Goal: Use online tool/utility: Utilize a website feature to perform a specific function

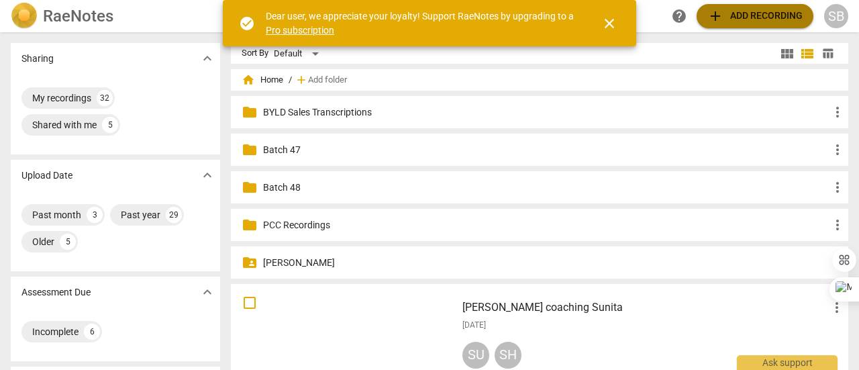
click at [758, 10] on span "add Add recording" at bounding box center [755, 16] width 95 height 16
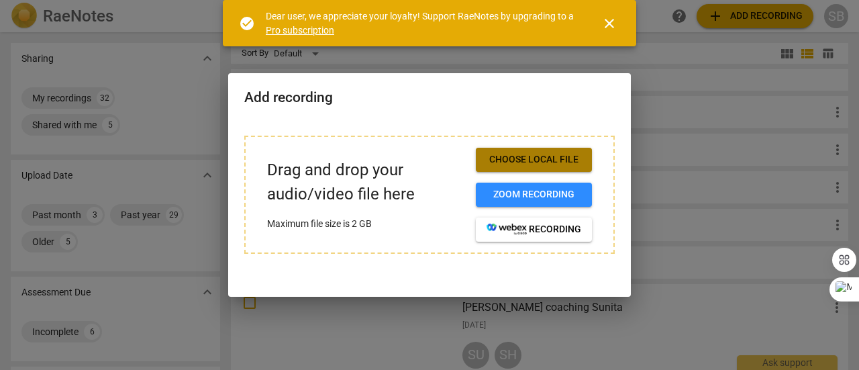
click at [530, 152] on button "Choose local file" at bounding box center [534, 160] width 116 height 24
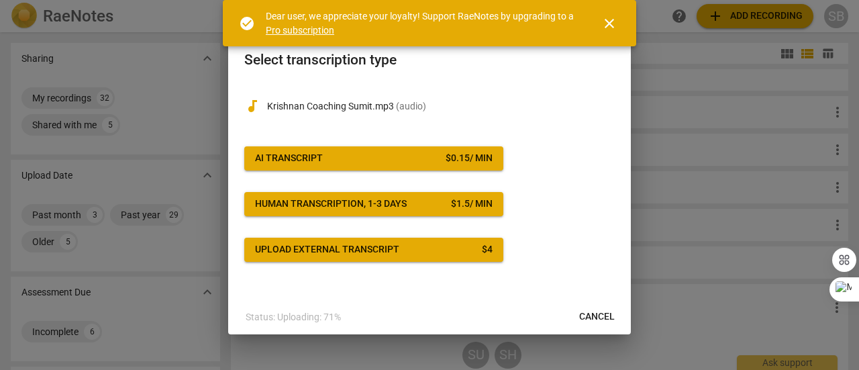
click at [352, 152] on span "AI Transcript $ 0.15 / min" at bounding box center [374, 158] width 238 height 13
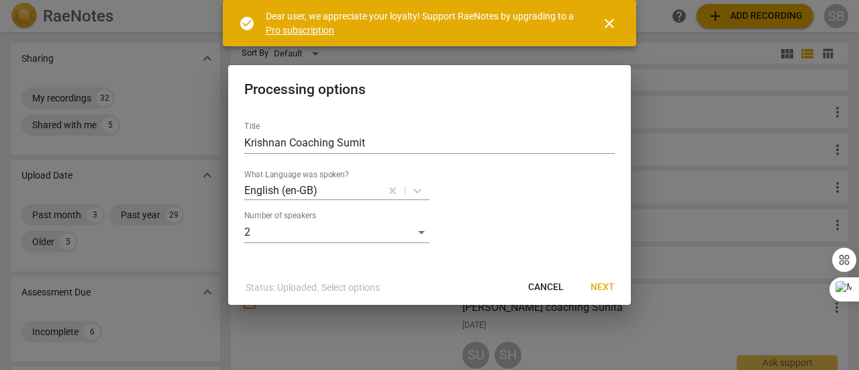
click at [611, 288] on span "Next" at bounding box center [603, 287] width 24 height 13
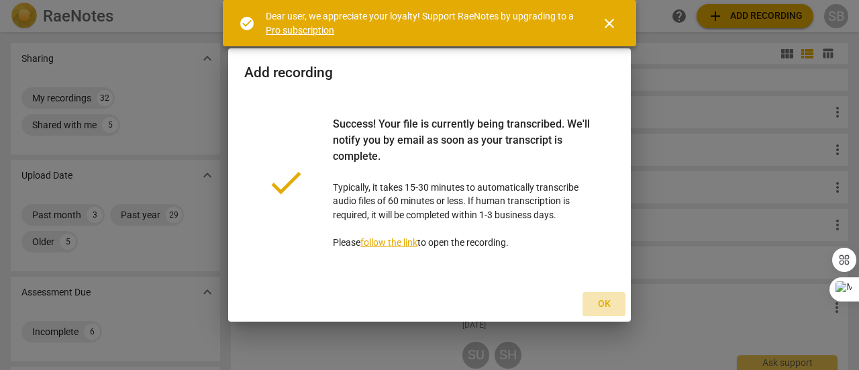
click at [611, 301] on span "Ok" at bounding box center [603, 303] width 21 height 13
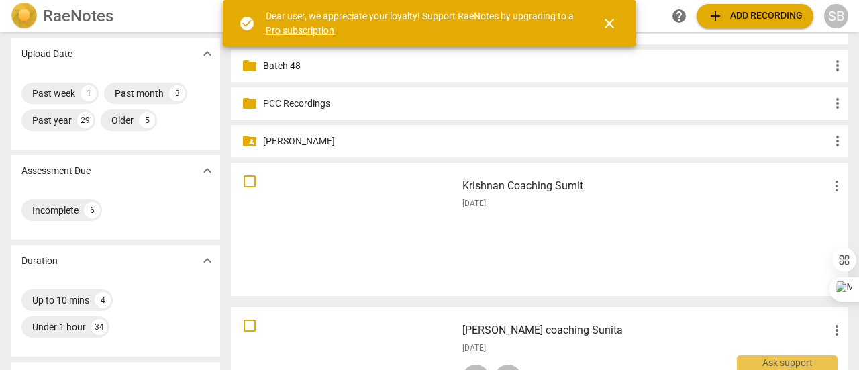
scroll to position [134, 0]
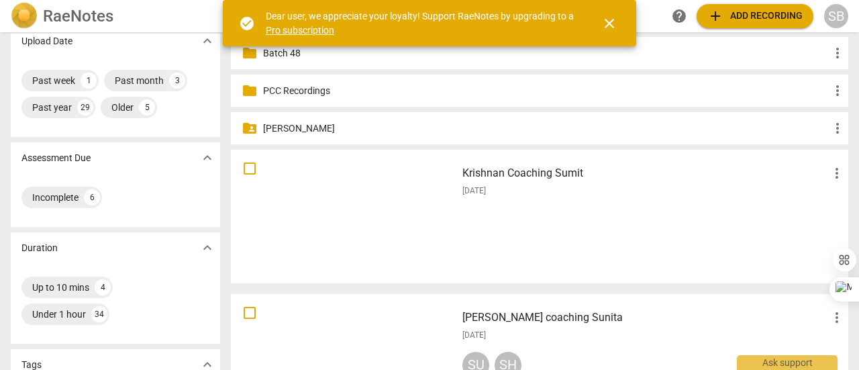
click at [552, 246] on div "Krishnan Coaching Sumit more_vert [DATE]" at bounding box center [654, 216] width 404 height 124
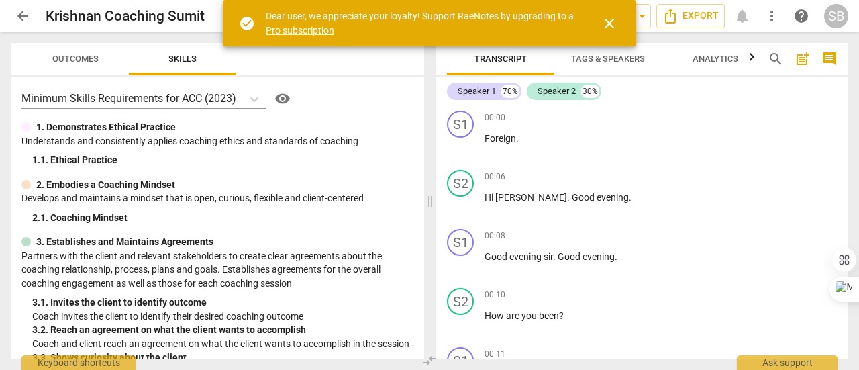
click at [612, 19] on span "close" at bounding box center [609, 23] width 16 height 16
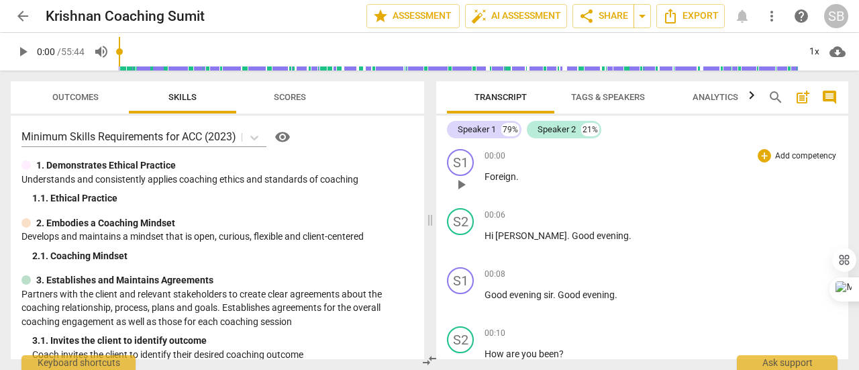
click at [495, 187] on div "00:00 + Add competency keyboard_arrow_right Foreign ." at bounding box center [661, 173] width 353 height 48
click at [484, 232] on div "S2 play_arrow pause" at bounding box center [466, 232] width 38 height 48
click at [485, 235] on span "Hi" at bounding box center [490, 235] width 11 height 11
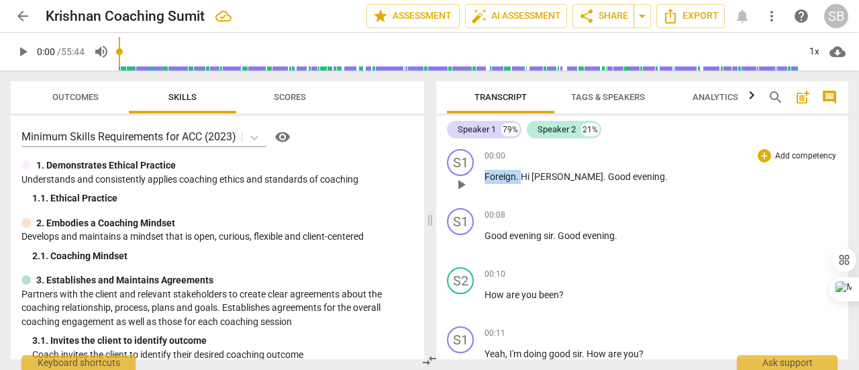
drag, startPoint x: 521, startPoint y: 175, endPoint x: 479, endPoint y: 175, distance: 42.3
click at [479, 175] on div "S1 play_arrow pause 00:00 + Add competency keyboard_arrow_right Foreign . Hi [P…" at bounding box center [642, 173] width 412 height 59
click at [506, 179] on span "[PERSON_NAME]" at bounding box center [531, 176] width 72 height 11
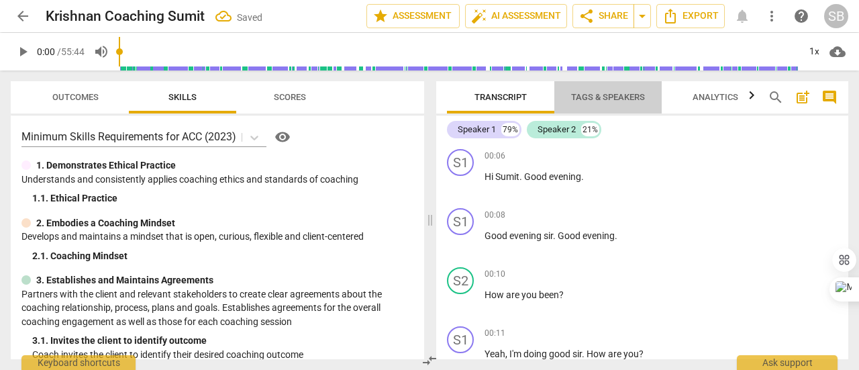
click at [607, 99] on span "Tags & Speakers" at bounding box center [608, 97] width 74 height 10
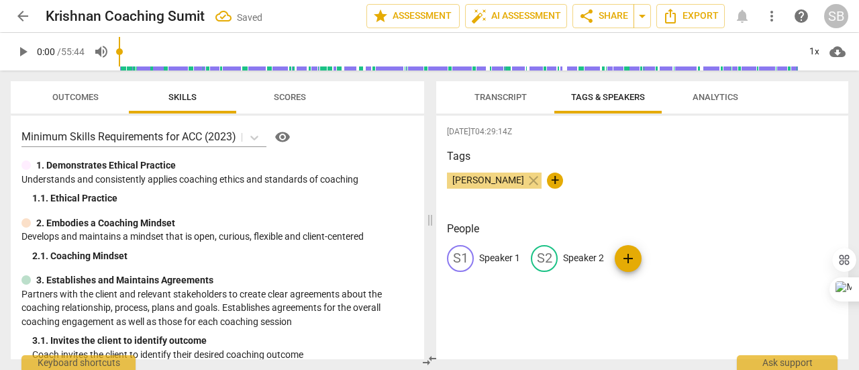
click at [495, 253] on p "Speaker 1" at bounding box center [499, 258] width 41 height 14
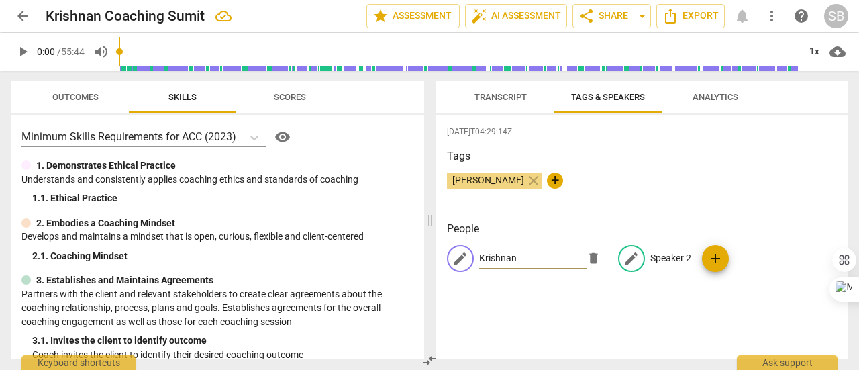
type input "Krishnan"
click at [675, 255] on p "Speaker 2" at bounding box center [670, 258] width 41 height 14
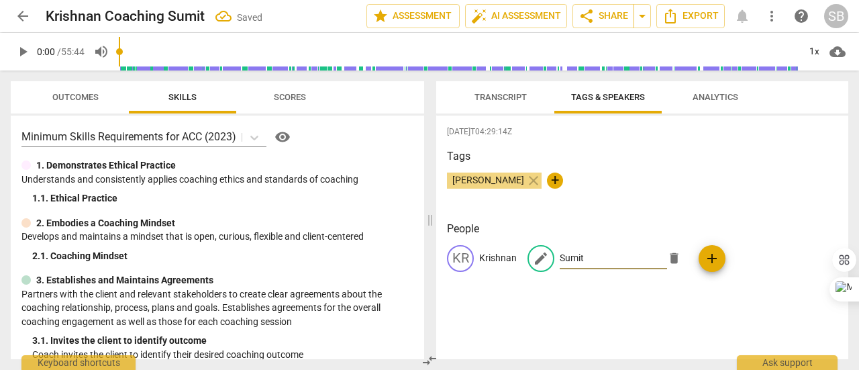
type input "Sumit"
click at [512, 93] on span "Transcript" at bounding box center [501, 97] width 52 height 10
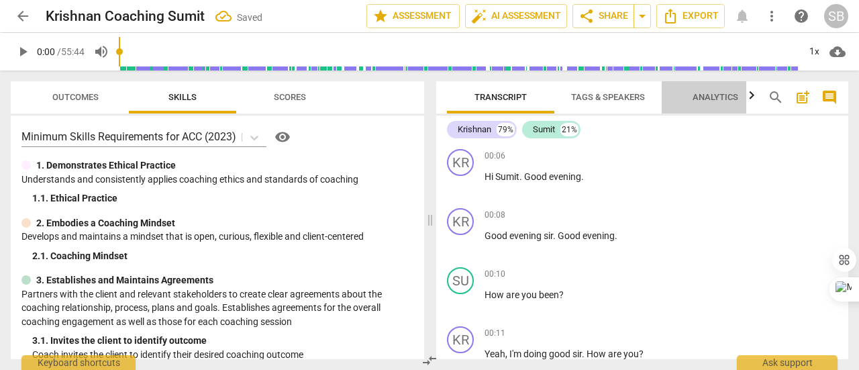
click at [716, 99] on span "Analytics" at bounding box center [716, 97] width 46 height 10
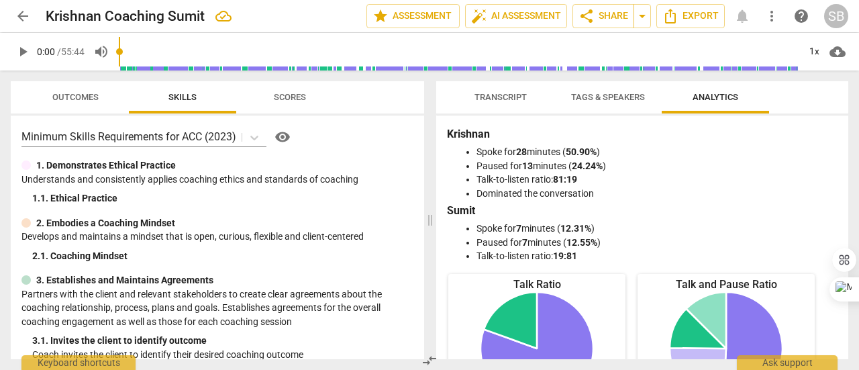
click at [511, 91] on span "Transcript" at bounding box center [500, 98] width 85 height 18
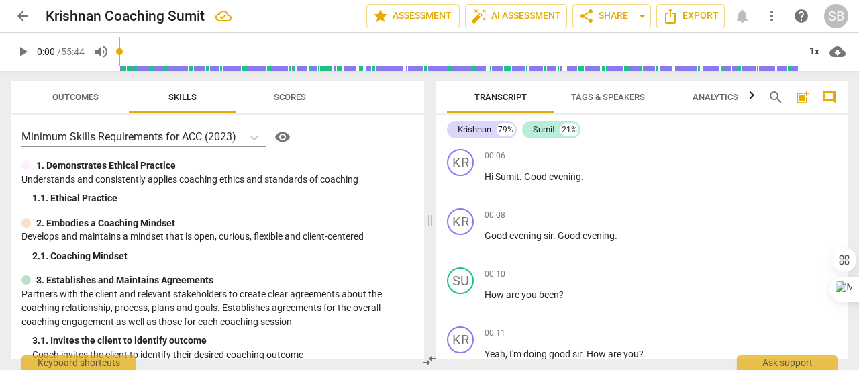
click at [591, 93] on span "Tags & Speakers" at bounding box center [608, 97] width 74 height 10
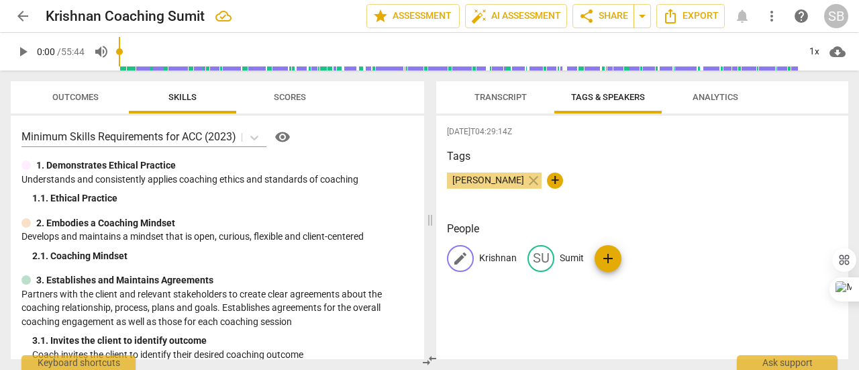
click at [495, 261] on p "Krishnan" at bounding box center [498, 258] width 38 height 14
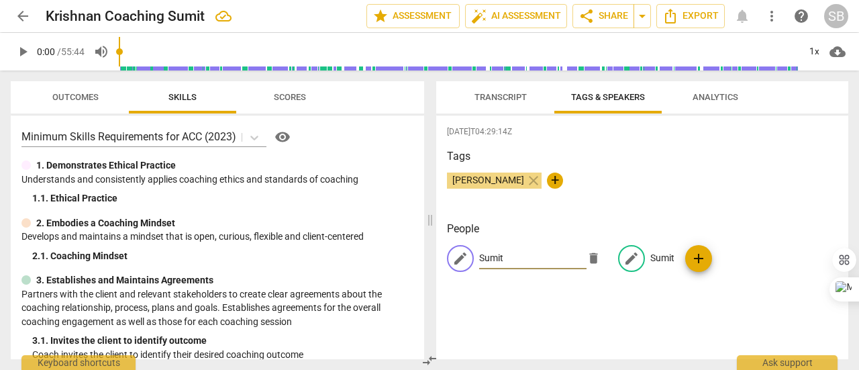
type input "Sumit"
click at [650, 258] on p "Sumit" at bounding box center [662, 258] width 24 height 14
type input "Krishnan"
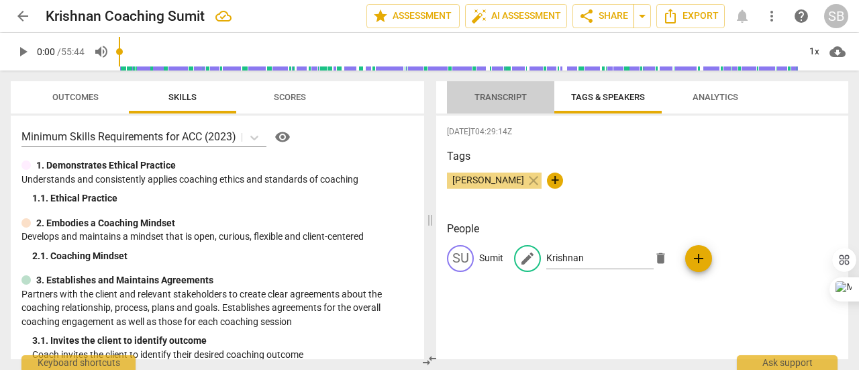
click at [505, 101] on span "Transcript" at bounding box center [501, 97] width 52 height 10
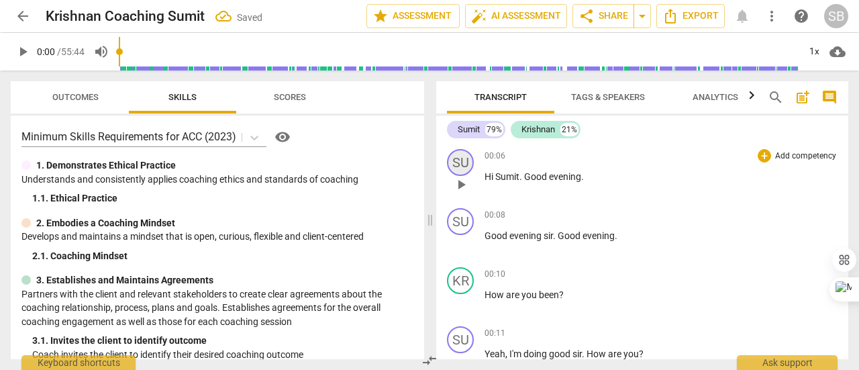
click at [469, 162] on div "SU" at bounding box center [460, 162] width 27 height 27
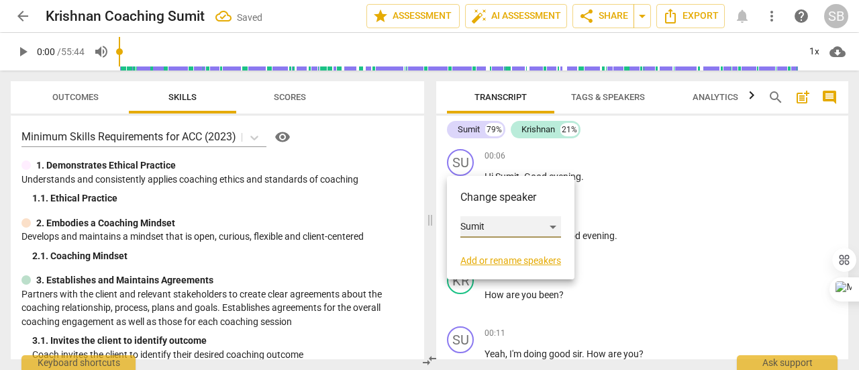
click at [554, 223] on div "Sumit" at bounding box center [510, 226] width 101 height 21
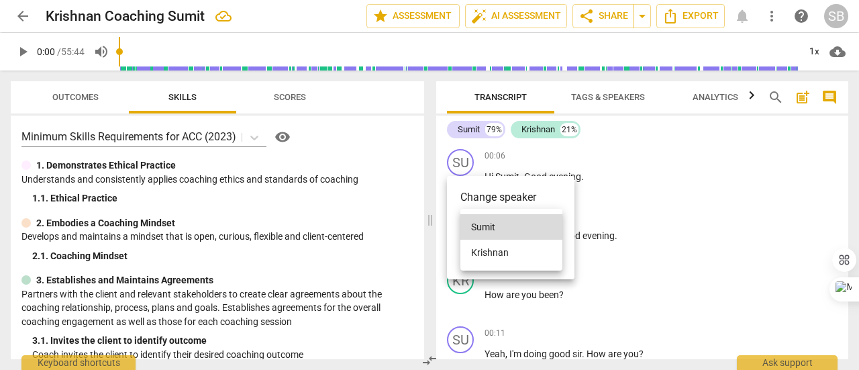
click at [535, 253] on li "Krishnan" at bounding box center [511, 253] width 102 height 26
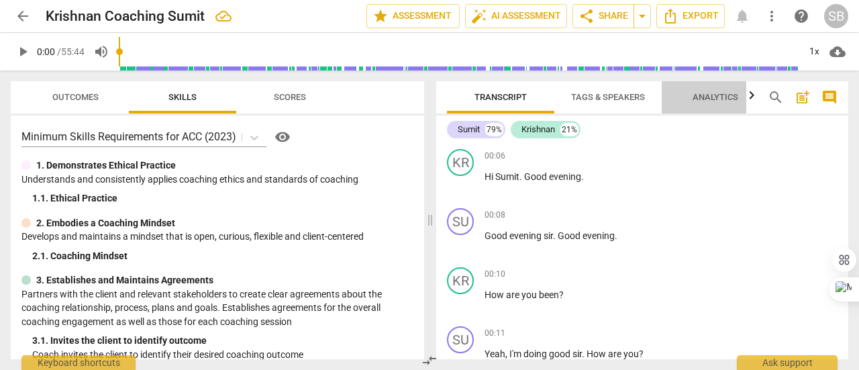
click at [716, 103] on span "Analytics" at bounding box center [716, 98] width 78 height 18
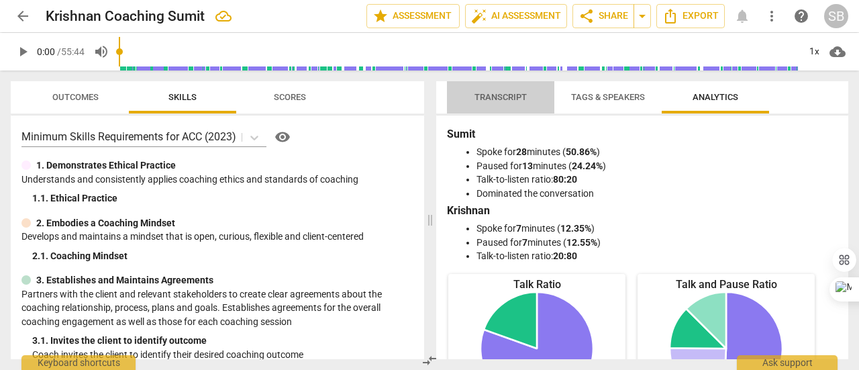
click at [523, 103] on span "Transcript" at bounding box center [500, 98] width 85 height 18
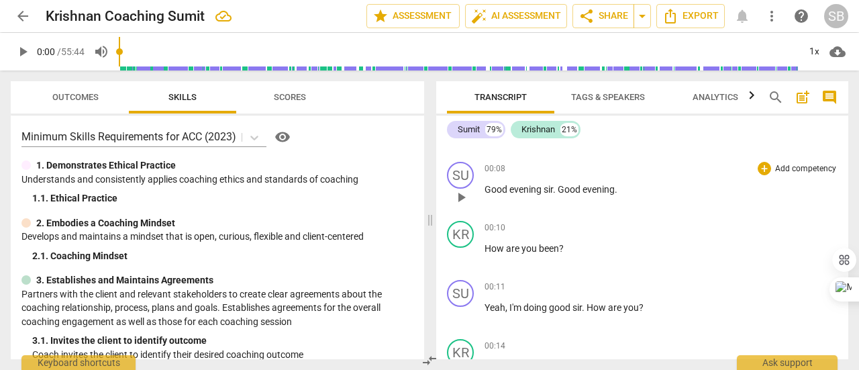
scroll to position [67, 0]
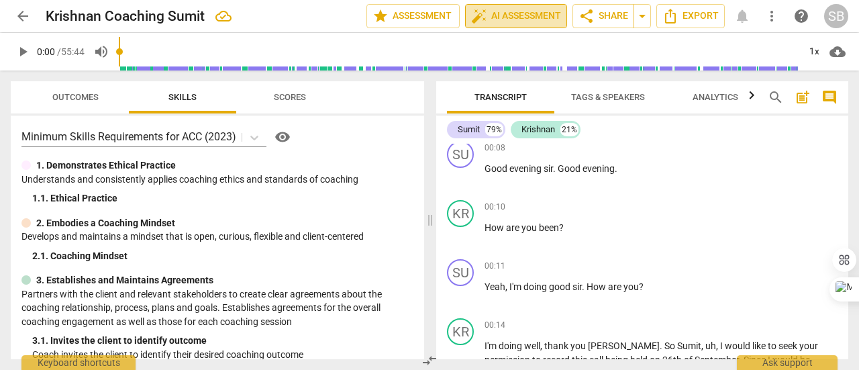
click at [532, 15] on span "auto_fix_high AI Assessment" at bounding box center [516, 16] width 90 height 16
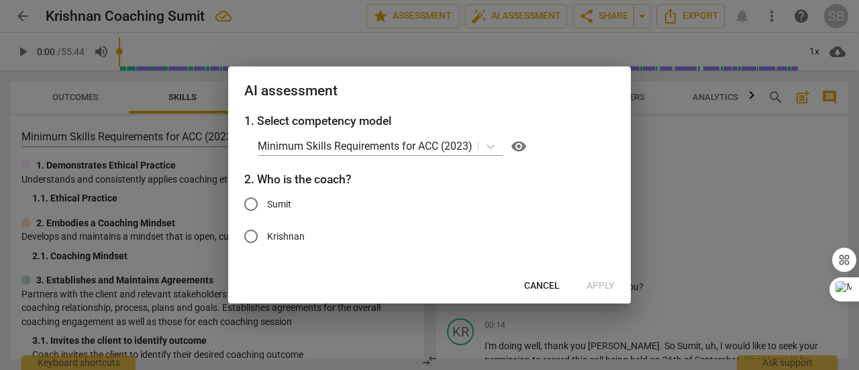
click at [254, 237] on input "Krishnan" at bounding box center [251, 236] width 32 height 32
radio input "true"
click at [598, 287] on span "Apply" at bounding box center [601, 285] width 28 height 13
